Goal: Task Accomplishment & Management: Manage account settings

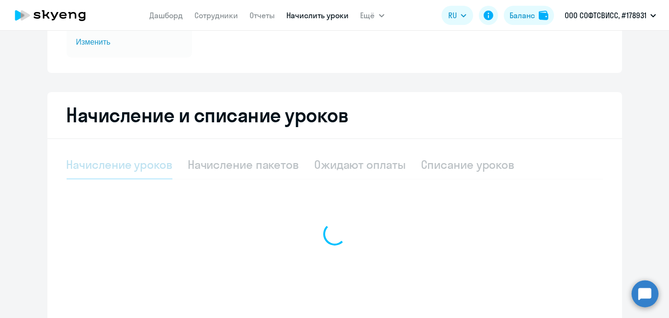
scroll to position [150, 0]
select select "10"
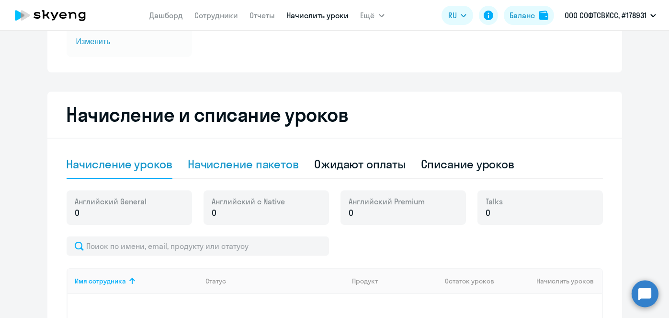
click at [226, 166] on div "Начисление пакетов" at bounding box center [243, 163] width 111 height 15
select select "10"
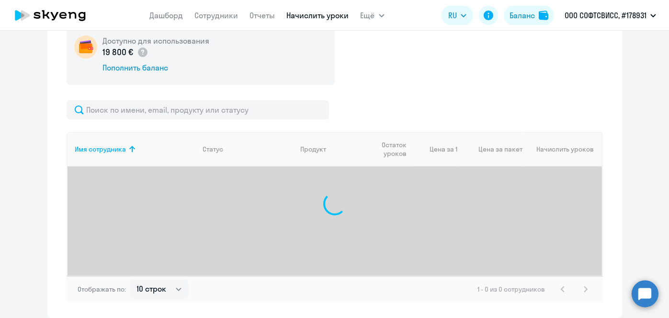
scroll to position [318, 0]
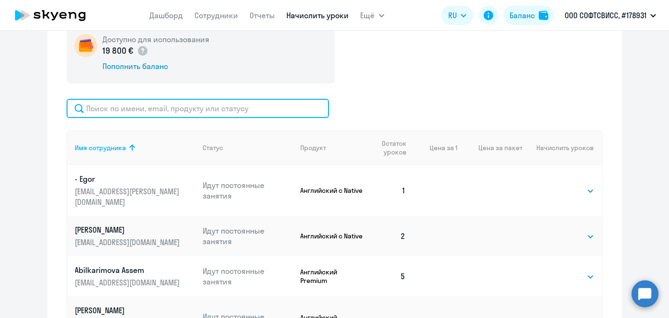
click at [212, 110] on input "text" at bounding box center [198, 108] width 263 height 19
paste input "Ivanchyk"
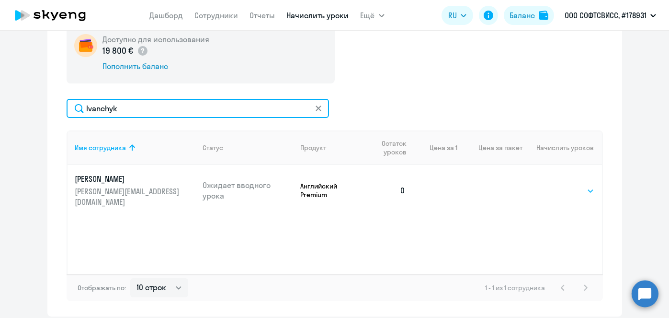
type input "Ivanchyk"
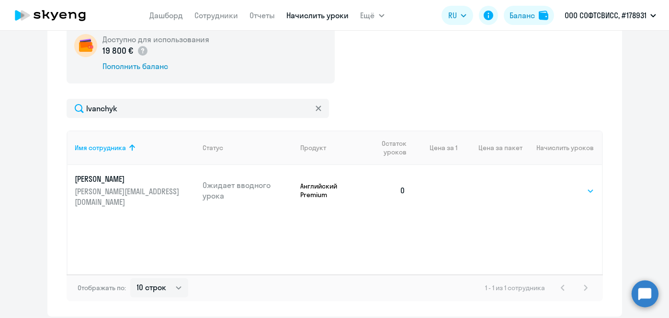
click at [565, 188] on select "Выбрать 8 16 32 64" at bounding box center [574, 190] width 39 height 11
select select "8"
click at [555, 185] on select "Выбрать 8 16 32 64" at bounding box center [574, 190] width 39 height 11
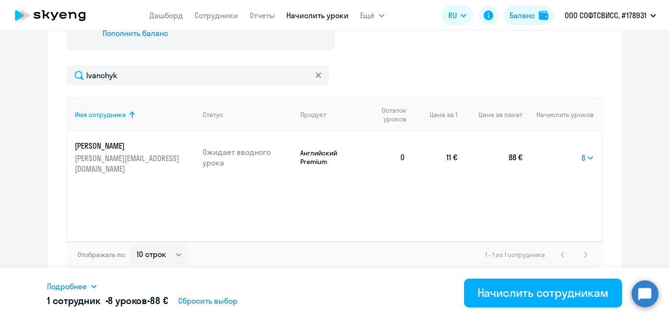
scroll to position [353, 0]
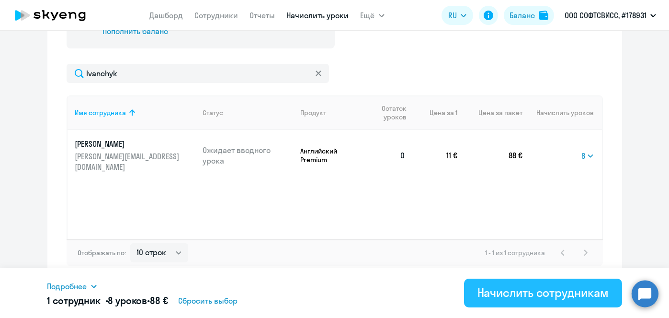
click at [539, 294] on div "Начислить сотрудникам" at bounding box center [543, 292] width 131 height 15
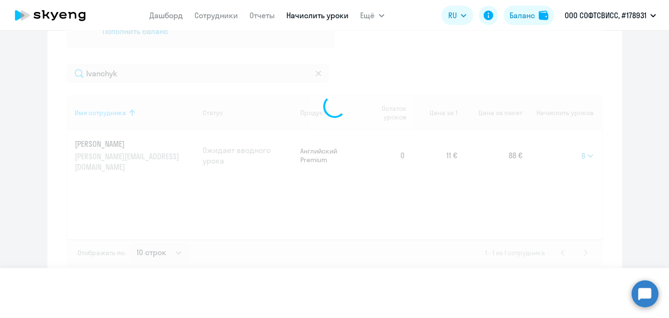
select select
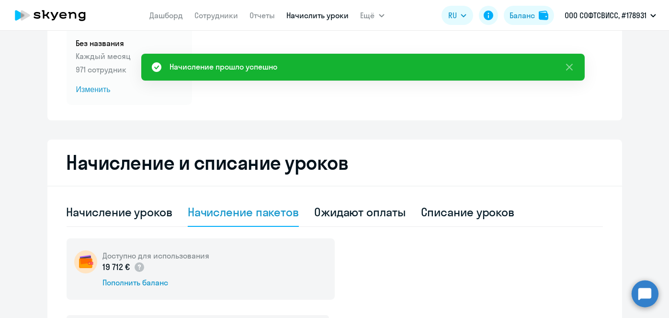
scroll to position [0, 0]
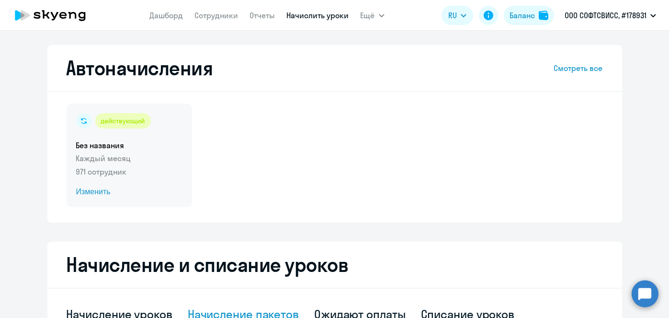
click at [98, 191] on span "Изменить" at bounding box center [129, 191] width 106 height 11
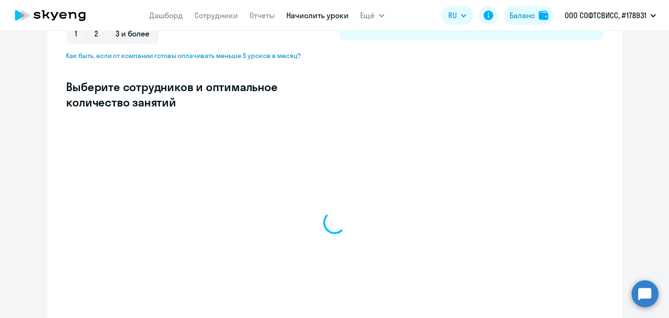
scroll to position [229, 0]
select select "10"
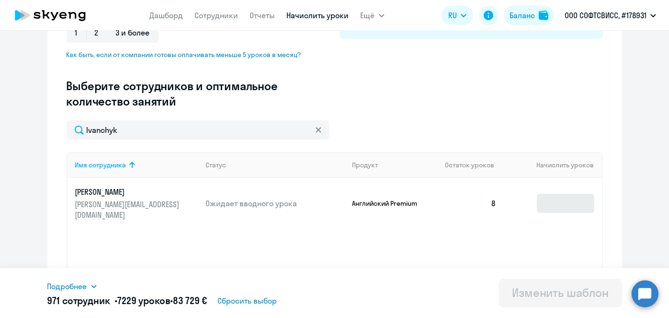
type input "Ivanchyk"
click at [576, 202] on input at bounding box center [565, 203] width 57 height 19
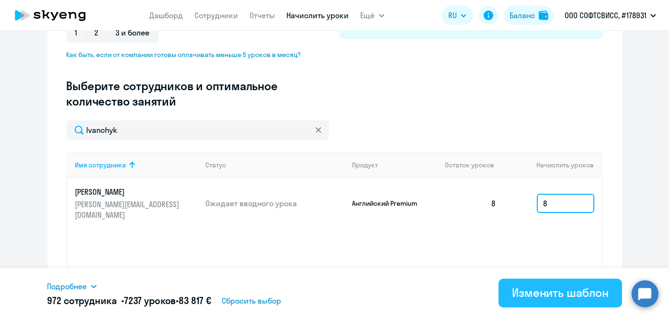
type input "8"
click at [553, 291] on div "Изменить шаблон" at bounding box center [560, 292] width 97 height 15
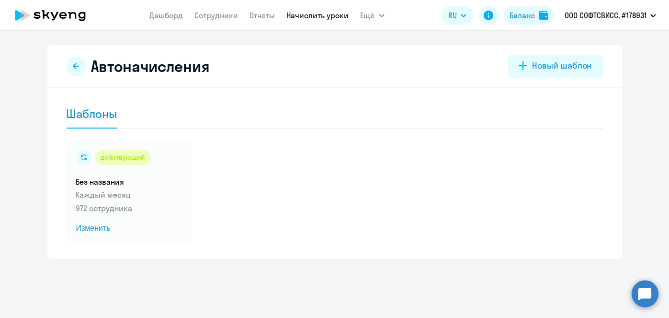
click at [298, 16] on link "Начислить уроки" at bounding box center [318, 16] width 62 height 10
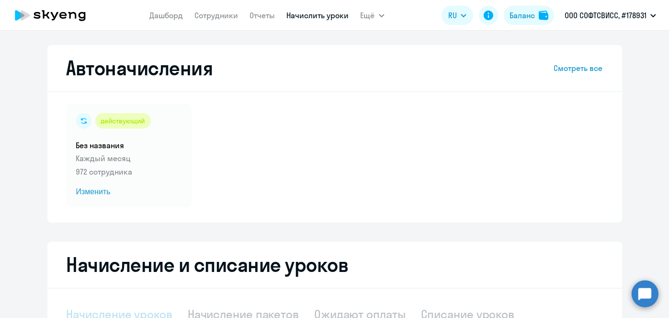
select select "10"
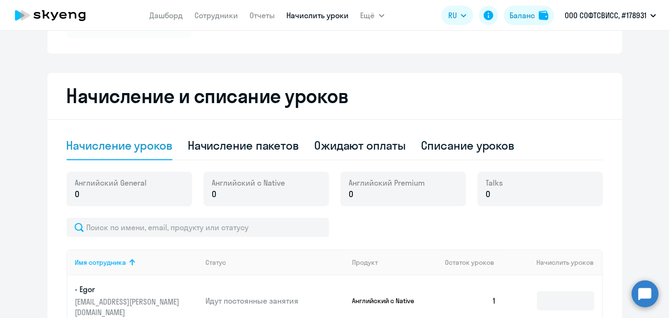
scroll to position [170, 0]
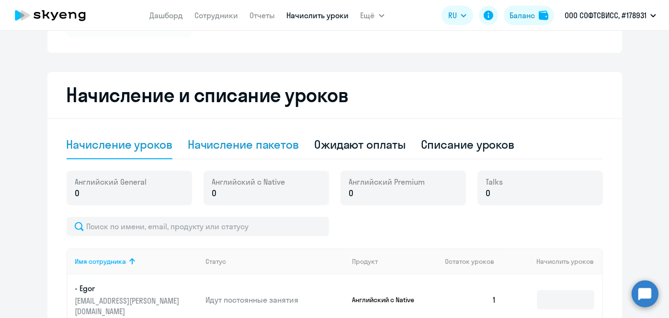
click at [248, 145] on div "Начисление пакетов" at bounding box center [243, 144] width 111 height 15
select select "10"
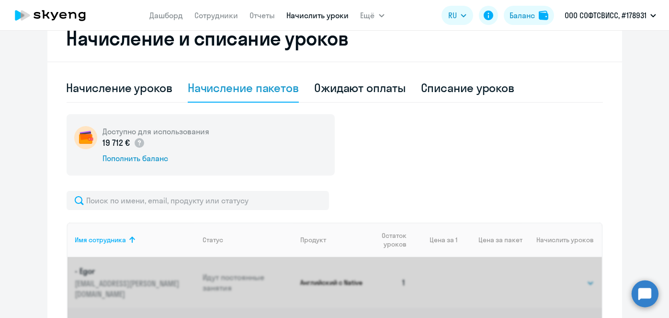
scroll to position [258, 0]
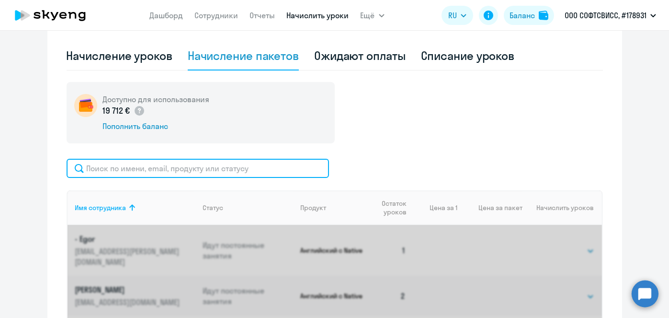
click at [259, 165] on input "text" at bounding box center [198, 168] width 263 height 19
paste input "[PERSON_NAME]"
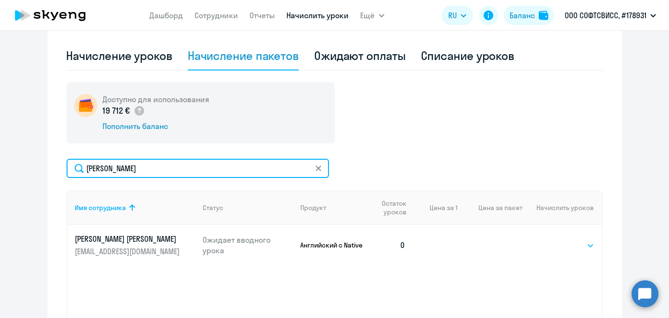
type input "[PERSON_NAME]"
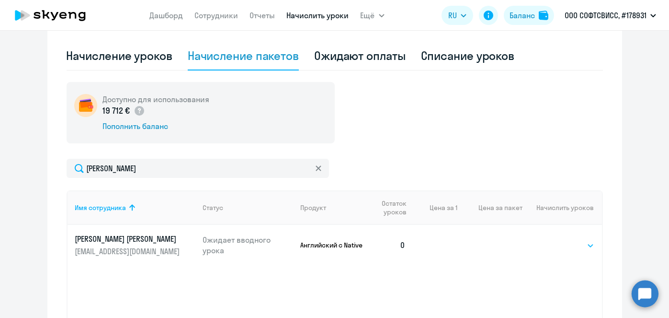
click at [571, 247] on select "Выбрать 1 4 5 9 10 13" at bounding box center [574, 245] width 39 height 11
select select "4"
click at [555, 240] on select "Выбрать 1 4 5 9 10 13" at bounding box center [574, 245] width 39 height 11
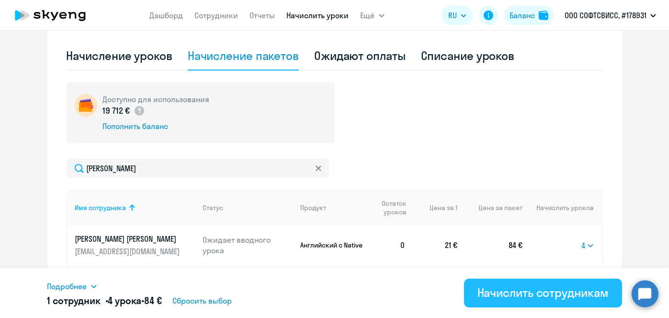
click at [544, 296] on div "Начислить сотрудникам" at bounding box center [543, 292] width 131 height 15
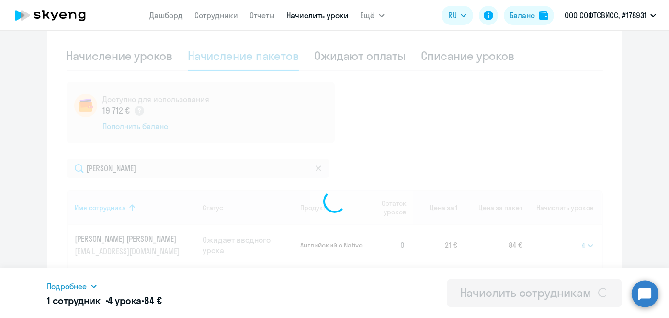
select select
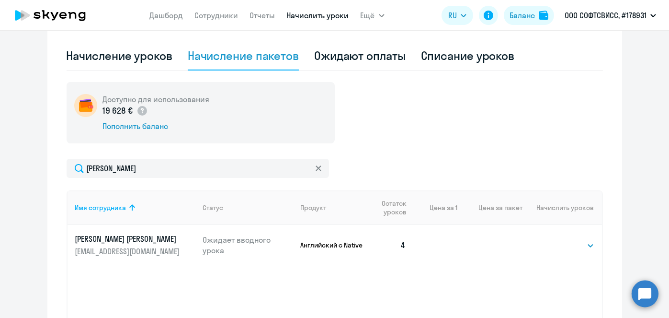
scroll to position [0, 0]
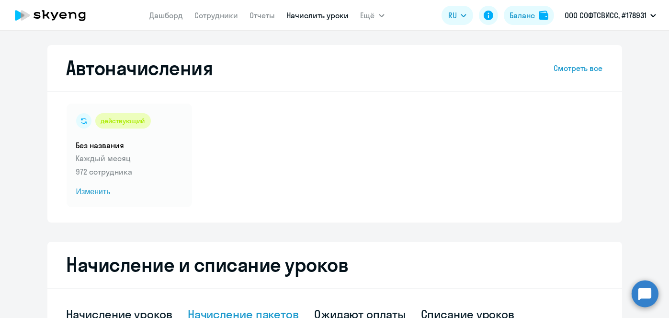
drag, startPoint x: 668, startPoint y: 164, endPoint x: 668, endPoint y: 128, distance: 35.9
click at [668, 128] on div "Автоначисления Смотреть все действующий Без названия Каждый месяц 972 сотрудник…" at bounding box center [334, 174] width 669 height 287
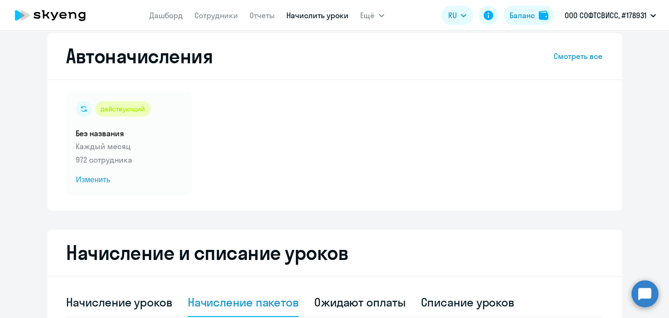
scroll to position [10, 0]
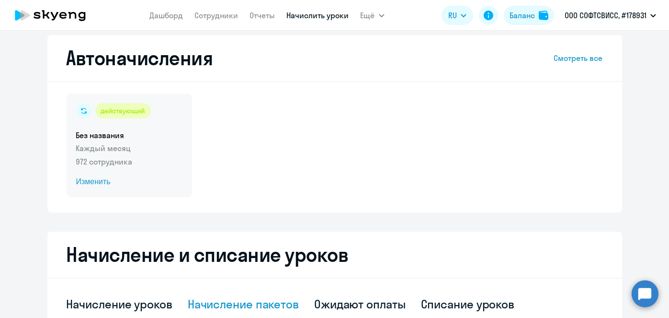
click at [84, 180] on span "Изменить" at bounding box center [129, 181] width 106 height 11
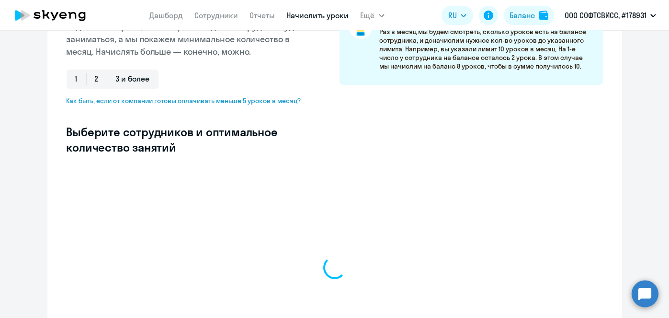
scroll to position [184, 0]
select select "10"
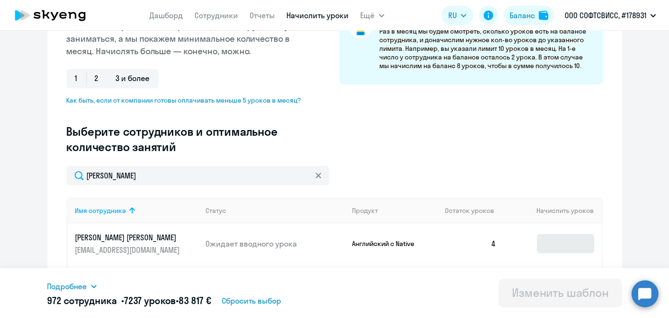
type input "[PERSON_NAME]"
click at [558, 242] on input at bounding box center [565, 243] width 57 height 19
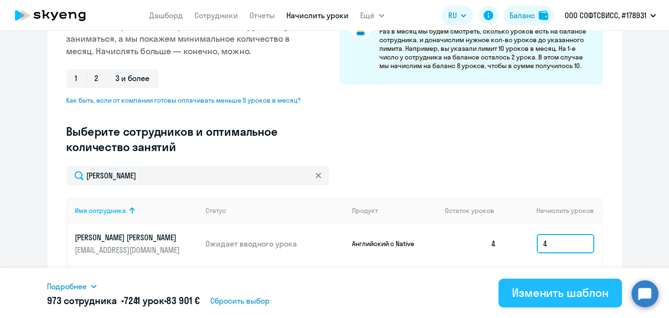
type input "4"
click at [553, 294] on div "Изменить шаблон" at bounding box center [560, 292] width 97 height 15
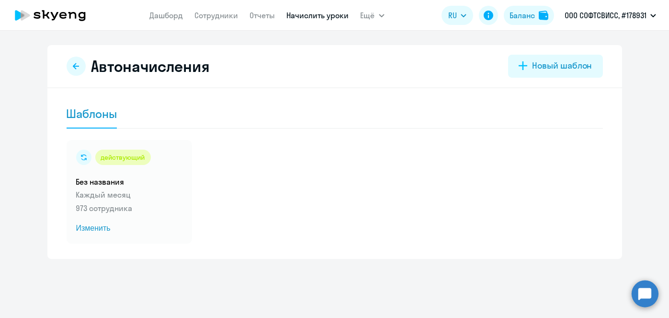
click at [311, 16] on link "Начислить уроки" at bounding box center [318, 16] width 62 height 10
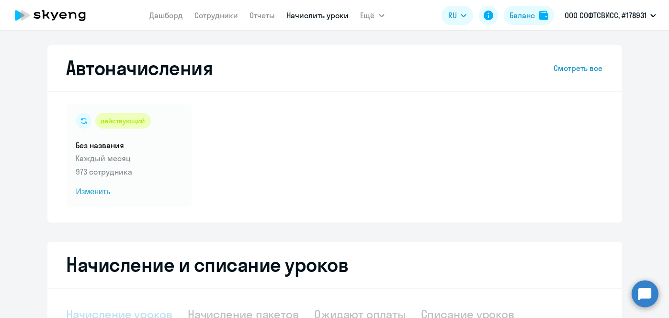
scroll to position [2, 0]
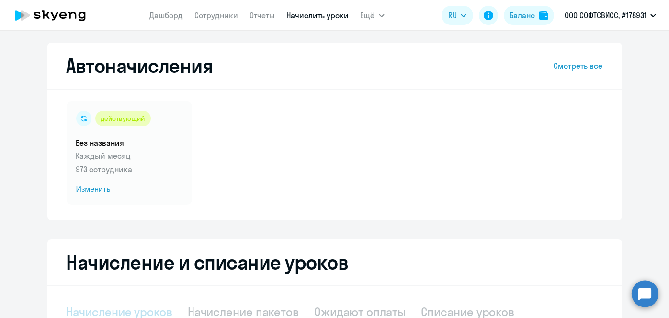
select select "10"
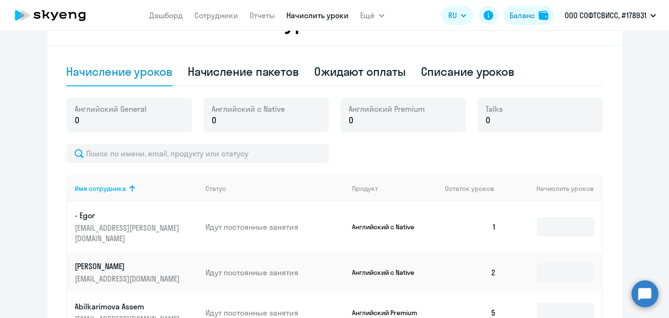
scroll to position [243, 0]
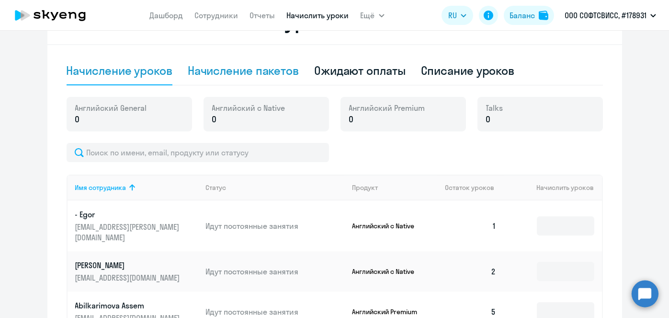
click at [241, 79] on div "Начисление пакетов" at bounding box center [243, 71] width 111 height 29
select select "10"
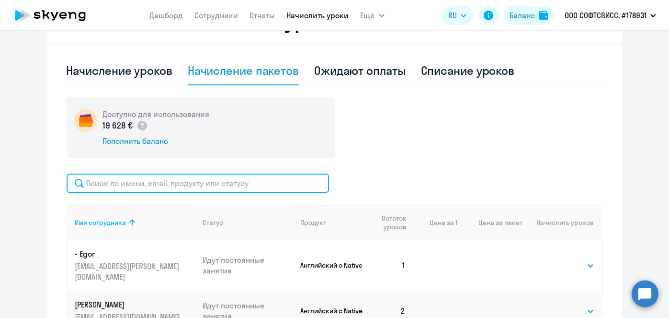
click at [254, 186] on input "text" at bounding box center [198, 182] width 263 height 19
paste input "Vakulenko"
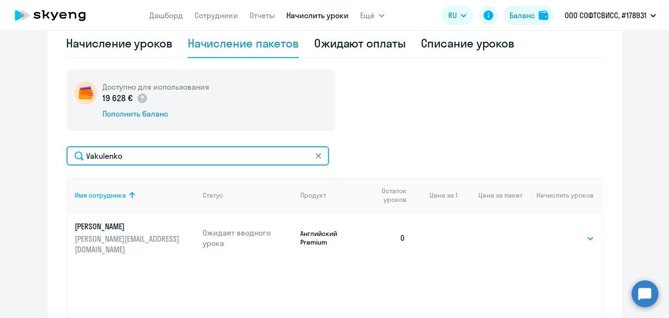
scroll to position [355, 0]
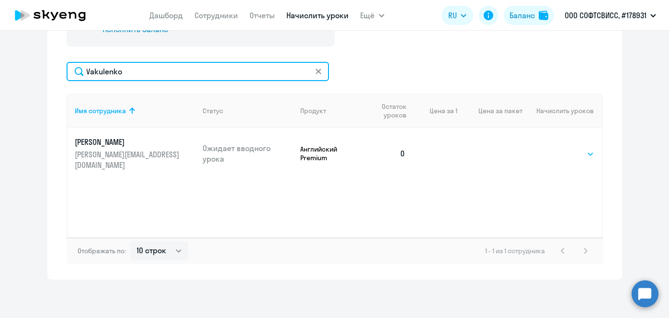
type input "Vakulenko"
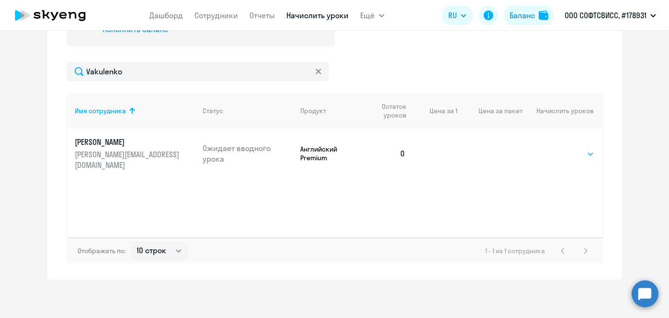
click at [587, 150] on select "Выбрать 8 16 32 64" at bounding box center [574, 153] width 39 height 11
select select "8"
click at [555, 148] on select "Выбрать 8 16 32 64" at bounding box center [574, 153] width 39 height 11
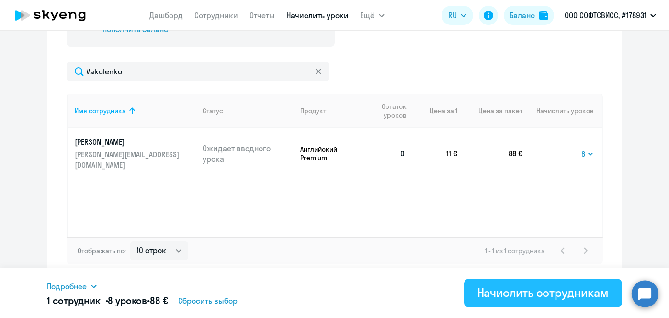
click at [553, 295] on div "Начислить сотрудникам" at bounding box center [543, 292] width 131 height 15
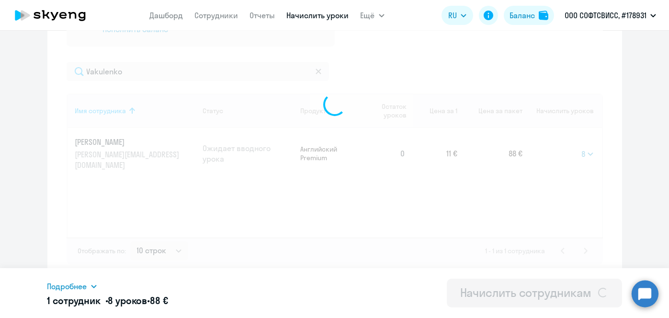
select select
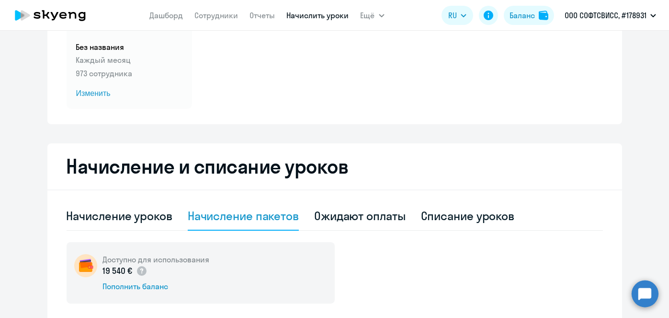
scroll to position [0, 0]
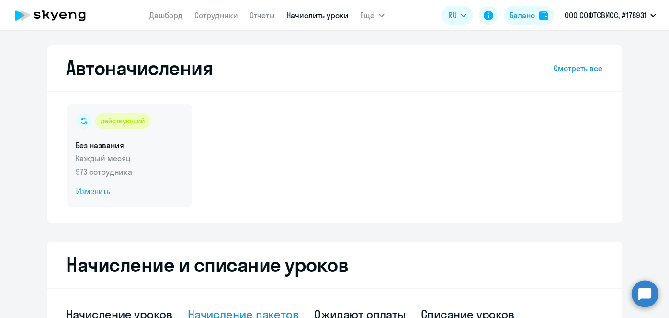
click at [101, 194] on span "Изменить" at bounding box center [129, 191] width 106 height 11
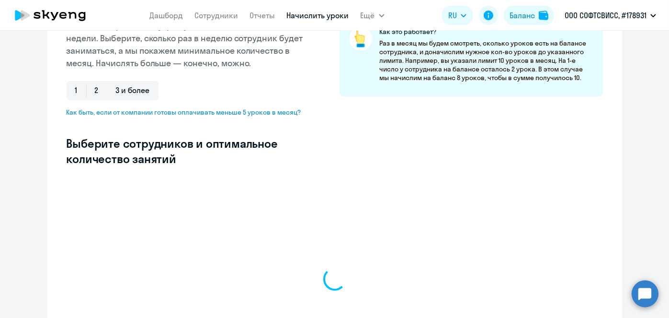
scroll to position [173, 0]
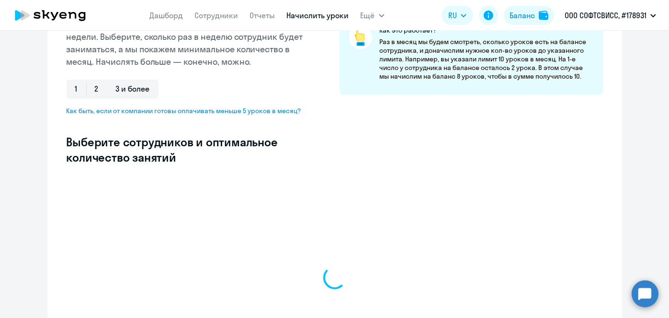
select select "10"
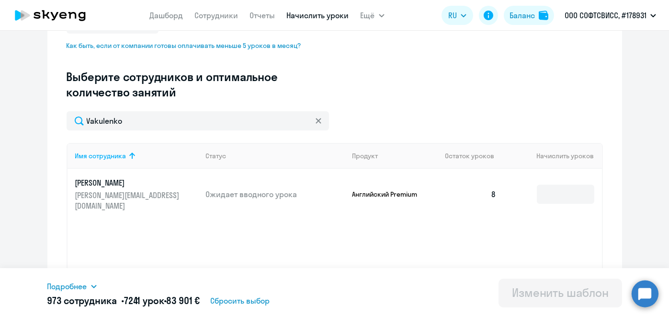
scroll to position [241, 0]
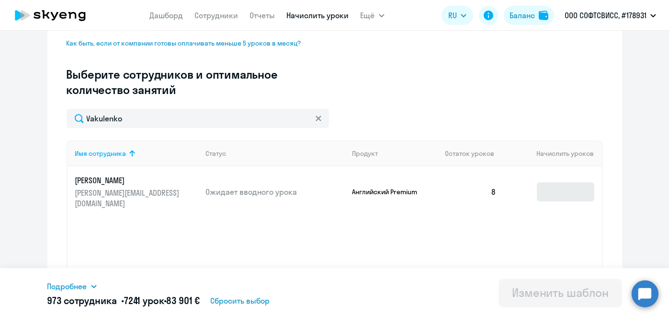
type input "Vakulenko"
click at [575, 182] on input at bounding box center [565, 191] width 57 height 19
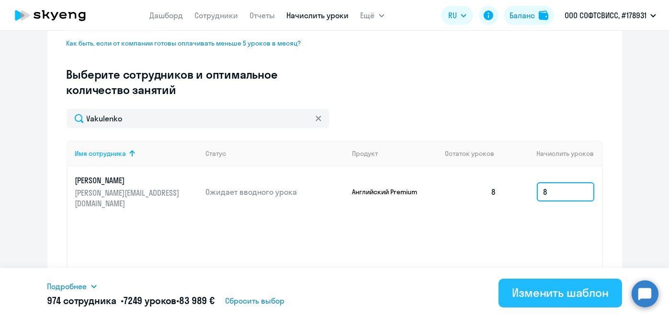
type input "8"
click at [552, 294] on div "Изменить шаблон" at bounding box center [560, 292] width 97 height 15
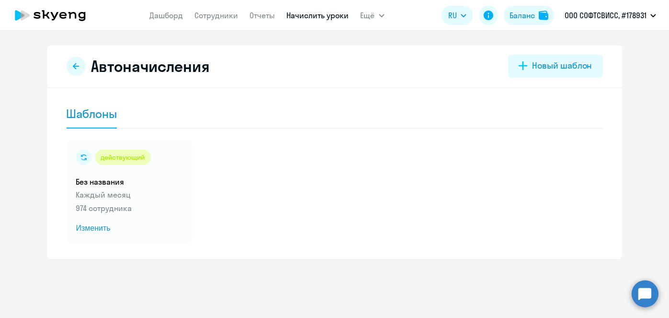
click at [315, 15] on link "Начислить уроки" at bounding box center [318, 16] width 62 height 10
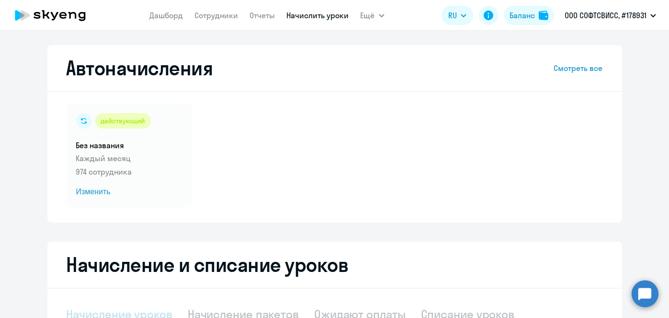
select select "10"
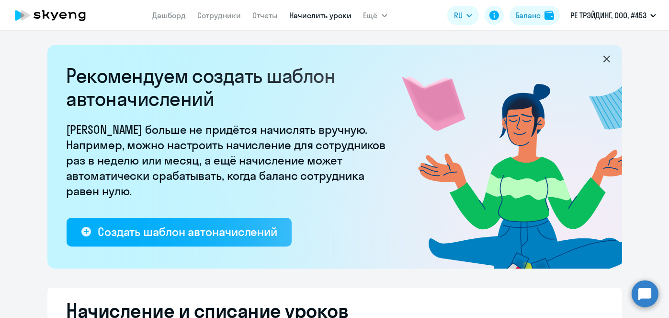
select select "10"
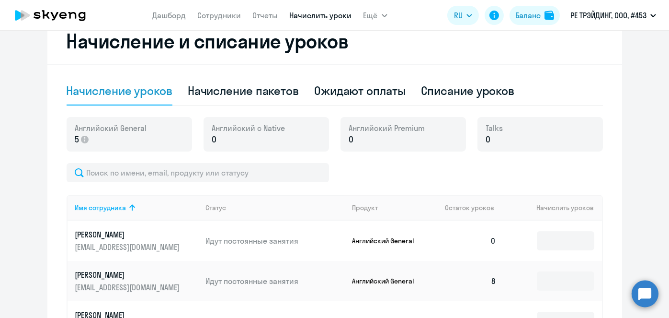
scroll to position [273, 0]
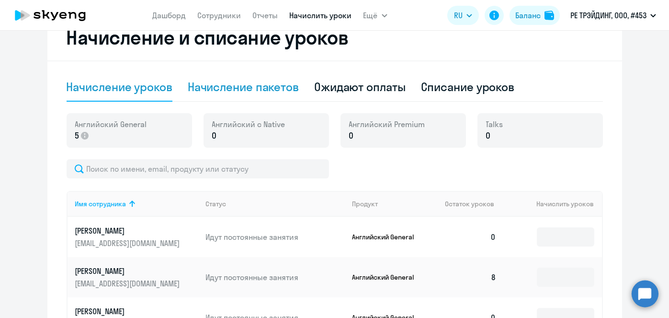
click at [237, 93] on div "Начисление пакетов" at bounding box center [243, 86] width 111 height 15
select select "10"
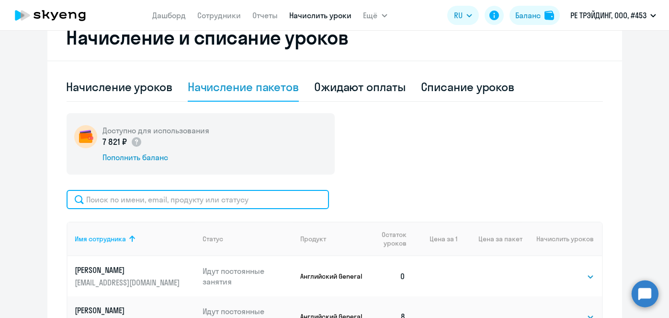
click at [289, 205] on input "text" at bounding box center [198, 199] width 263 height 19
paste input "Вишневская"
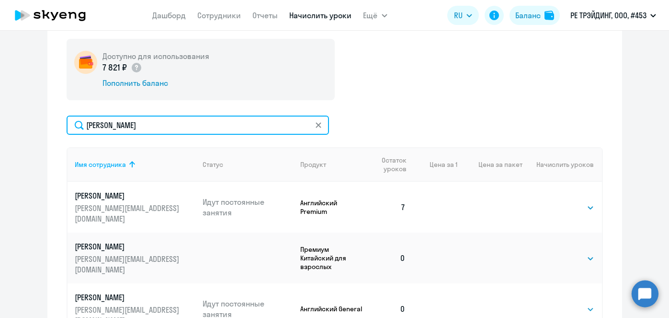
scroll to position [355, 0]
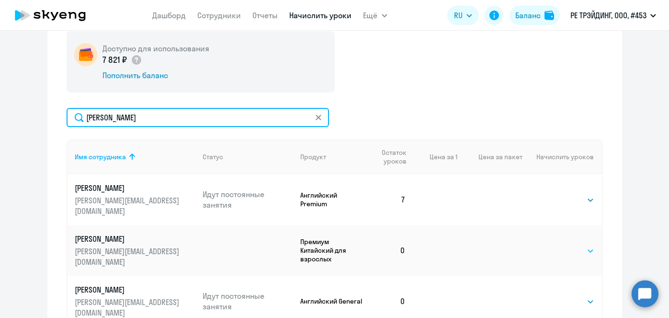
type input "Вишневская"
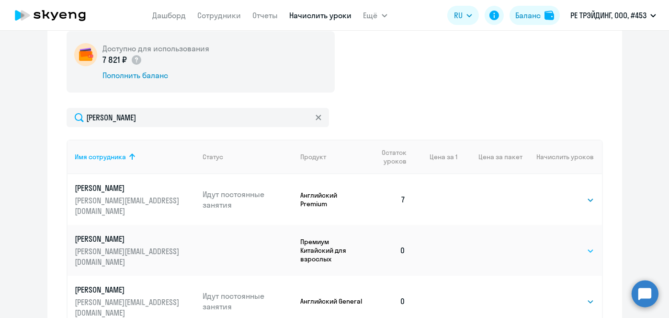
click at [580, 245] on select "Выбрать 4 8 16 32 64 96 128" at bounding box center [574, 250] width 39 height 11
select select "4"
click at [555, 245] on select "Выбрать 4 8 16 32 64 96 128" at bounding box center [574, 250] width 39 height 11
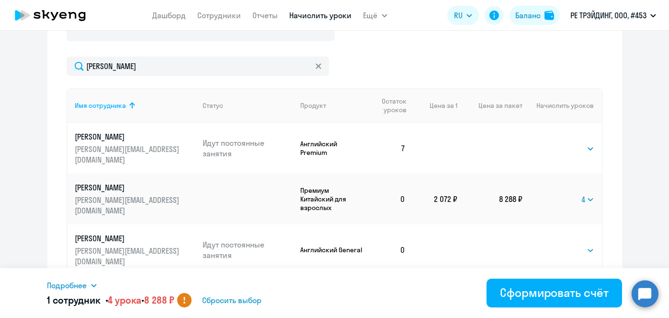
scroll to position [408, 0]
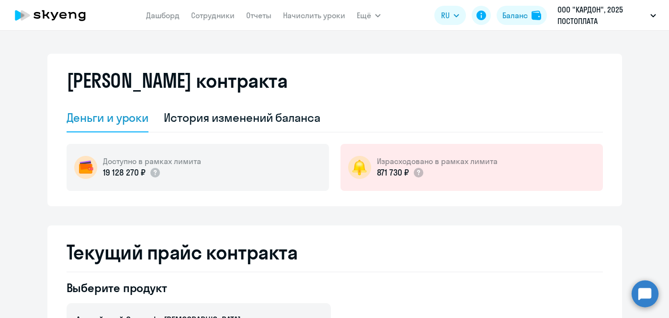
select select "english_adult_not_native_speaker"
drag, startPoint x: 0, startPoint y: 0, endPoint x: 284, endPoint y: 117, distance: 307.0
click at [284, 117] on div "История изменений баланса" at bounding box center [242, 117] width 157 height 15
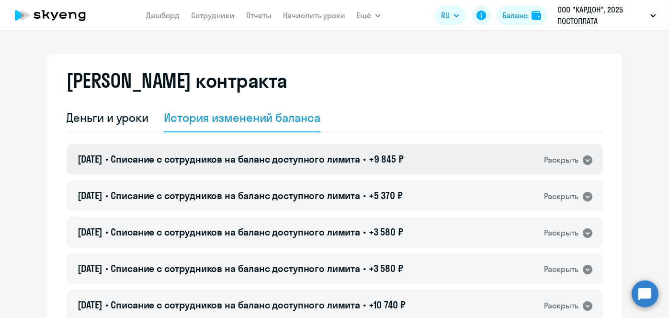
click at [376, 149] on div "17.09.2025 • Списание с сотрудников на баланс доступного лимита • +9 845 ₽ Раск…" at bounding box center [335, 159] width 537 height 31
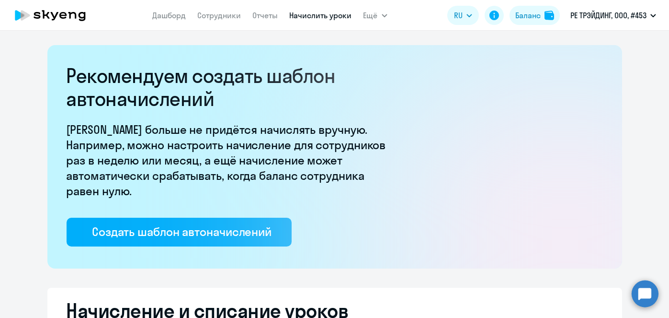
select select "10"
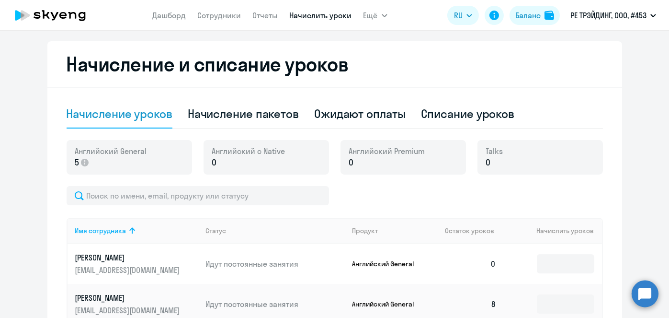
scroll to position [252, 0]
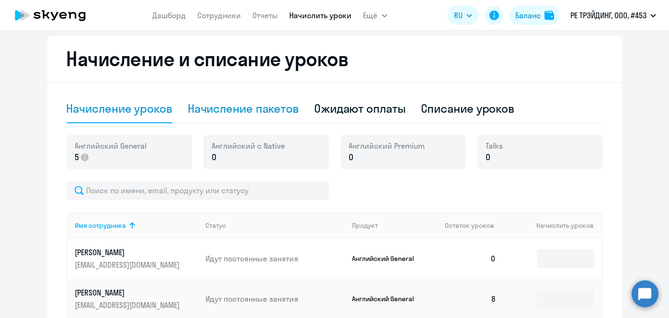
click at [255, 112] on div "Начисление пакетов" at bounding box center [243, 108] width 111 height 15
select select "10"
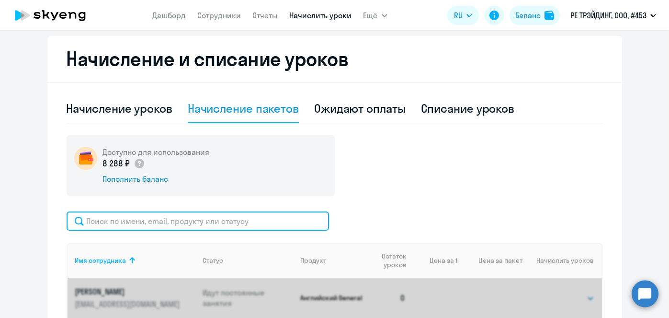
click at [265, 217] on input "text" at bounding box center [198, 220] width 263 height 19
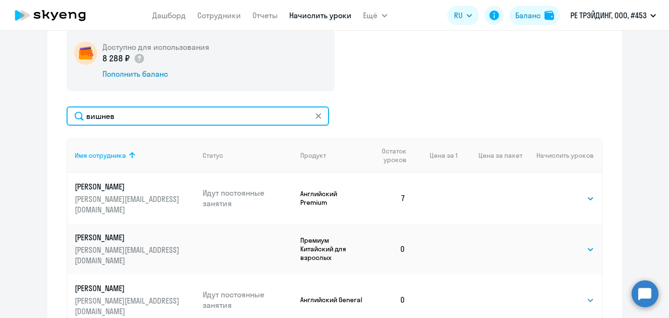
scroll to position [361, 0]
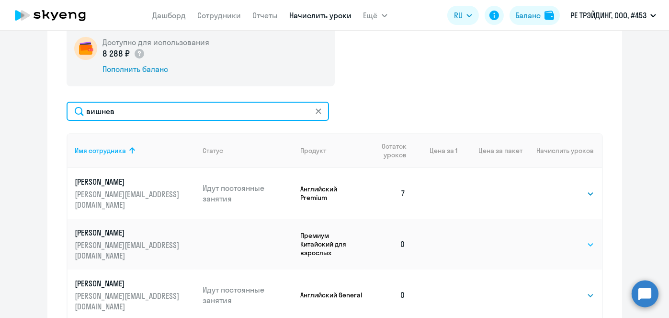
type input "вишнев"
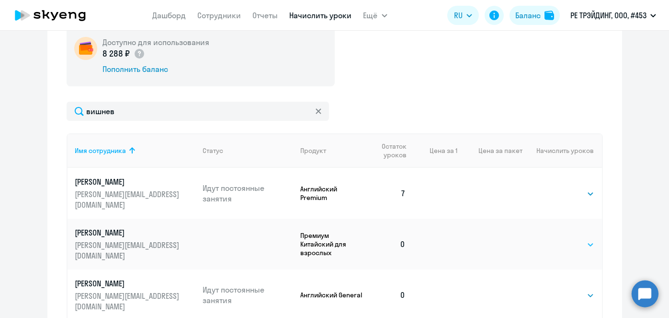
click at [582, 239] on select "Выбрать 4 8 16 32 64 96 128" at bounding box center [574, 244] width 39 height 11
select select "4"
click at [555, 239] on select "Выбрать 4 8 16 32 64 96 128" at bounding box center [574, 244] width 39 height 11
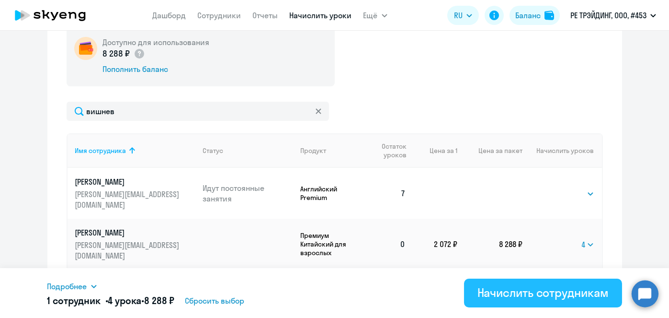
click at [558, 289] on div "Начислить сотрудникам" at bounding box center [543, 292] width 131 height 15
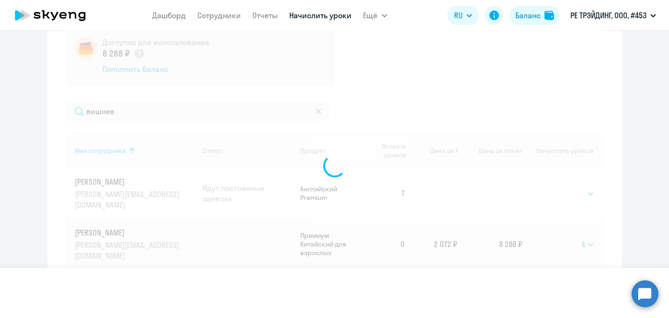
select select
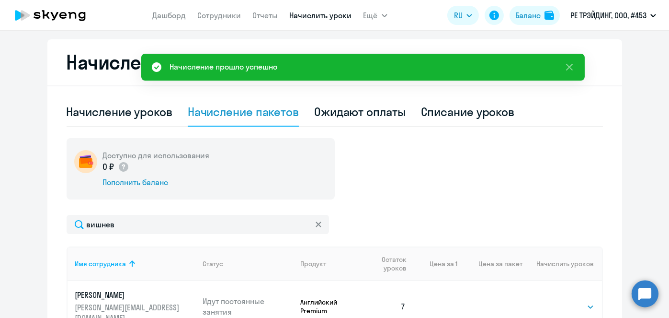
scroll to position [246, 0]
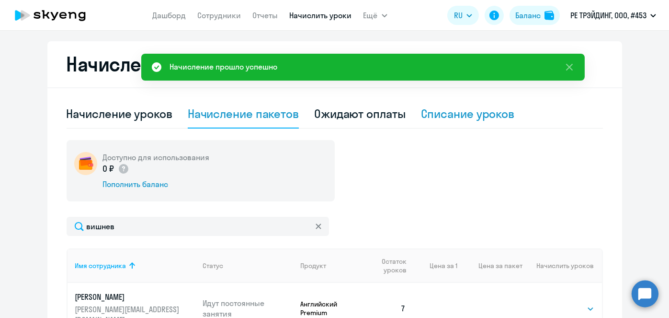
click at [421, 120] on div "Списание уроков" at bounding box center [468, 113] width 94 height 15
select select "10"
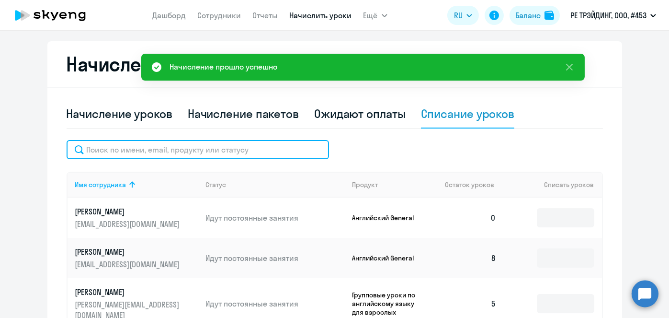
click at [242, 152] on input "text" at bounding box center [198, 149] width 263 height 19
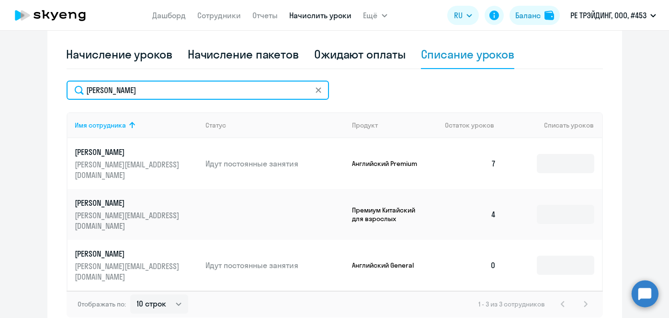
scroll to position [308, 0]
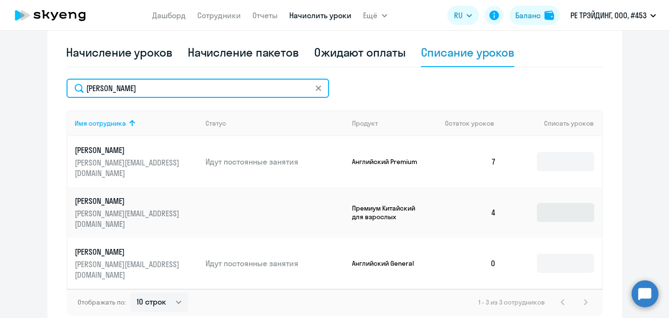
type input "вишневская"
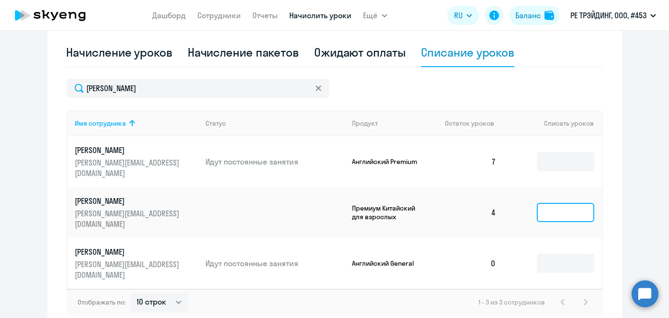
click at [558, 203] on input at bounding box center [565, 212] width 57 height 19
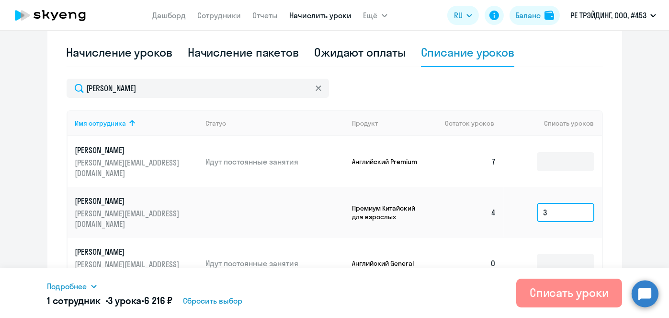
type input "3"
click at [551, 299] on div "Списать уроки" at bounding box center [569, 292] width 79 height 15
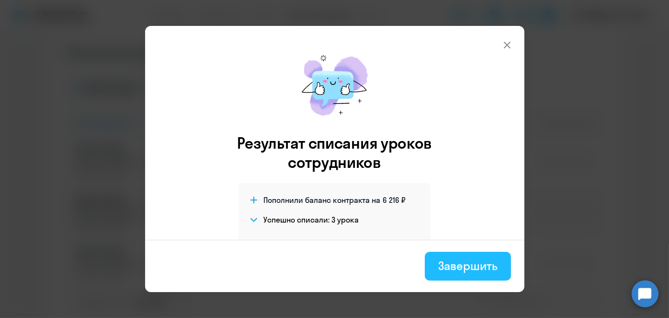
click at [492, 263] on div "Завершить" at bounding box center [467, 265] width 59 height 15
